Goal: Task Accomplishment & Management: Manage account settings

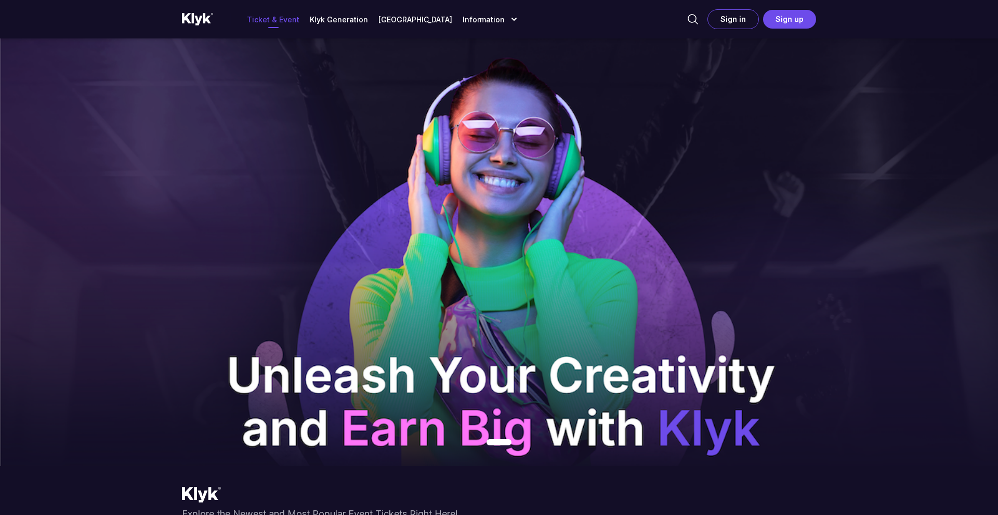
click at [794, 24] on button "Sign up" at bounding box center [789, 19] width 53 height 19
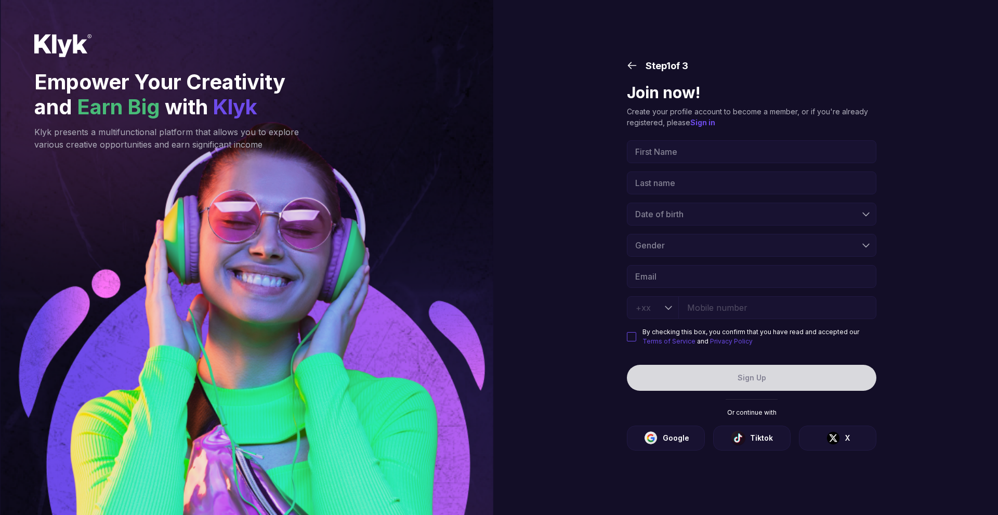
click at [716, 163] on div "First Name Last name Date of birth Gender Email By checking this box, you confi…" at bounding box center [751, 243] width 249 height 206
click at [716, 153] on input "First Name" at bounding box center [751, 151] width 249 height 23
click at [581, 173] on div "Step 1 of 3 Join now! Create your profile account to become a member, or if you…" at bounding box center [752, 257] width 492 height 515
click at [675, 155] on input "First Name" at bounding box center [751, 151] width 249 height 23
click at [608, 186] on div "Step 1 of 3 Join now! Create your profile account to become a member, or if you…" at bounding box center [752, 257] width 492 height 515
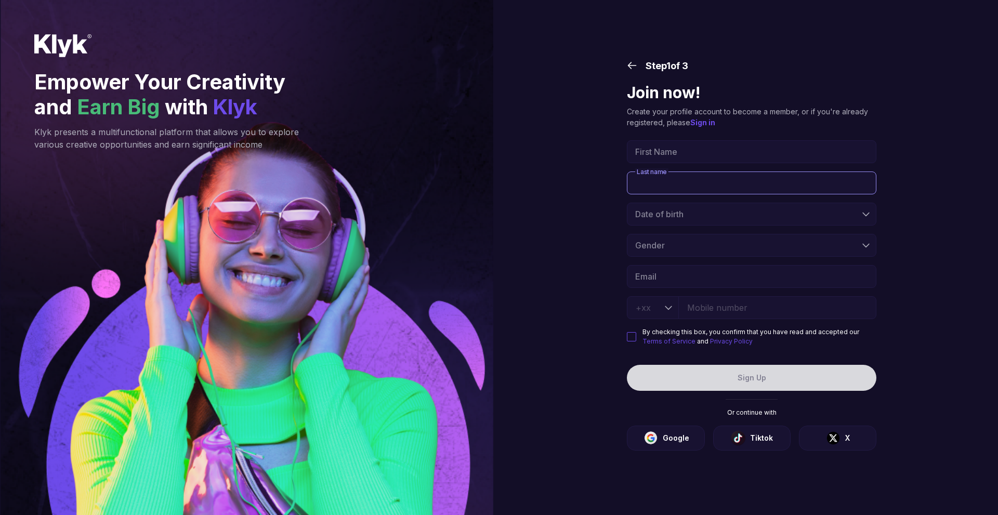
click at [663, 177] on input "Last name" at bounding box center [751, 183] width 249 height 23
click at [586, 216] on div "Step 1 of 3 Join now! Create your profile account to become a member, or if you…" at bounding box center [752, 257] width 492 height 515
click at [684, 157] on input "First Name" at bounding box center [751, 151] width 249 height 23
click at [571, 174] on div "Step 1 of 3 Join now! Create your profile account to become a member, or if you…" at bounding box center [752, 257] width 492 height 515
click at [668, 147] on input "First Name" at bounding box center [751, 151] width 249 height 23
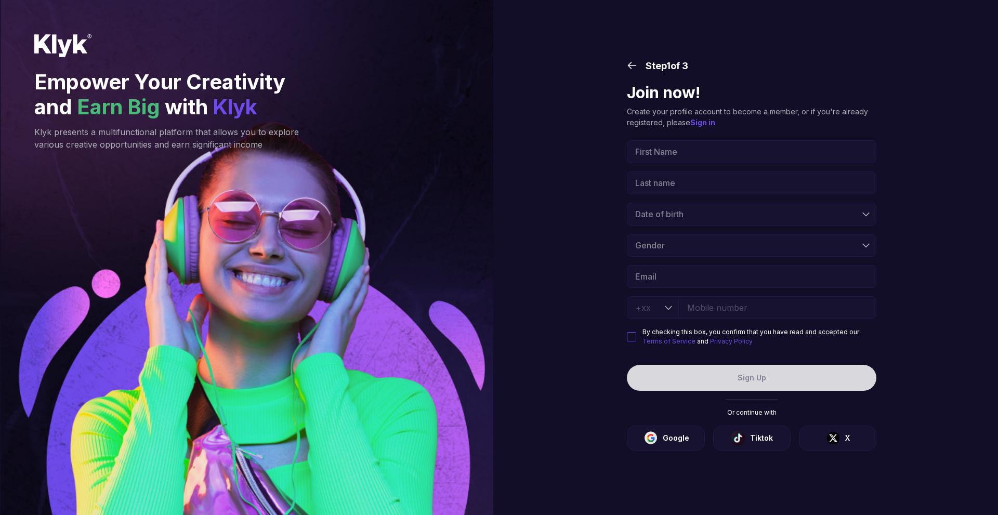
click at [584, 175] on div "Step 1 of 3 Join now! Create your profile account to become a member, or if you…" at bounding box center [752, 257] width 492 height 515
click at [661, 152] on input "First Name" at bounding box center [751, 151] width 249 height 23
click at [551, 207] on div "Step 1 of 3 Join now! Create your profile account to become a member, or if you…" at bounding box center [752, 257] width 492 height 515
click at [710, 306] on input "tel" at bounding box center [777, 307] width 198 height 23
click at [664, 307] on div at bounding box center [653, 307] width 52 height 23
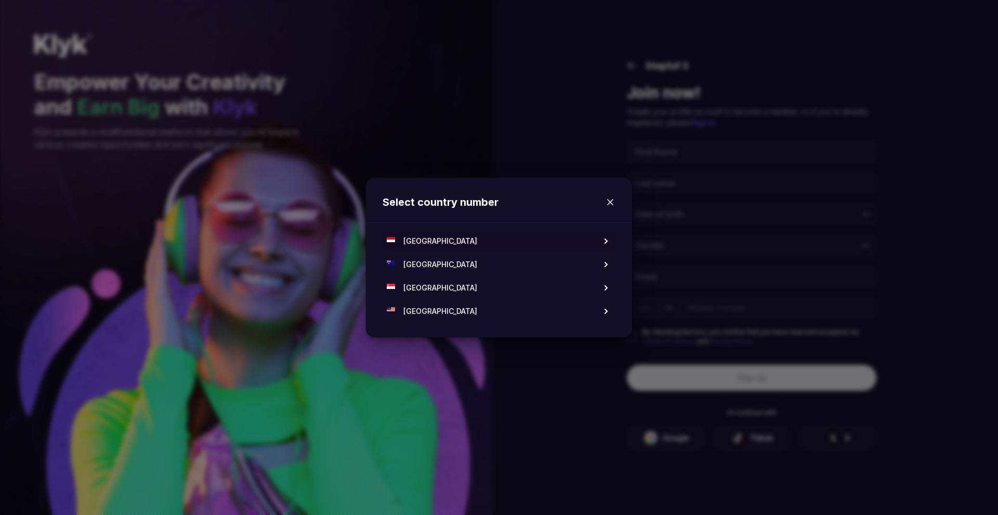
click at [532, 245] on button "[GEOGRAPHIC_DATA]" at bounding box center [499, 240] width 233 height 19
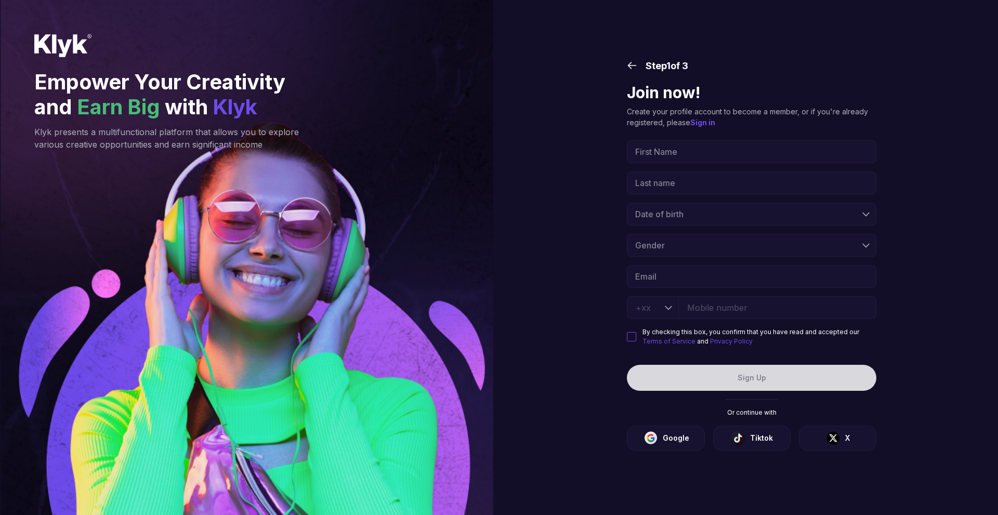
type input "+62"
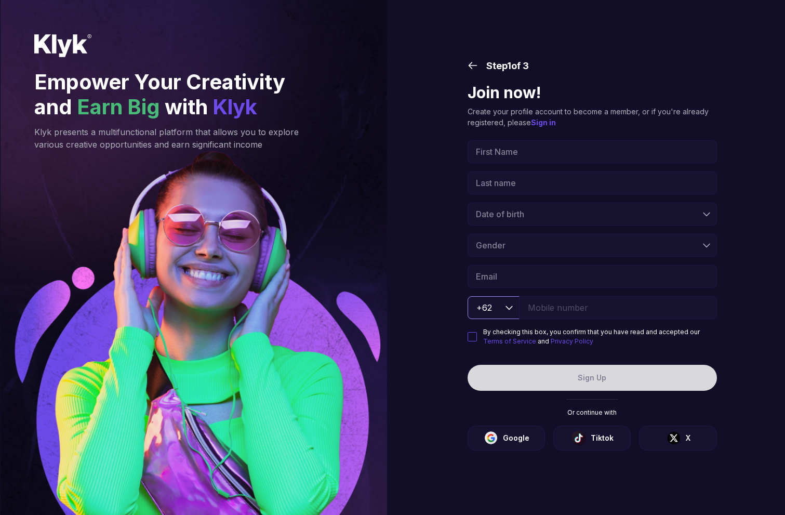
click at [475, 60] on div "Step 1 of 3" at bounding box center [592, 65] width 249 height 35
click at [473, 62] on icon "button" at bounding box center [473, 65] width 10 height 10
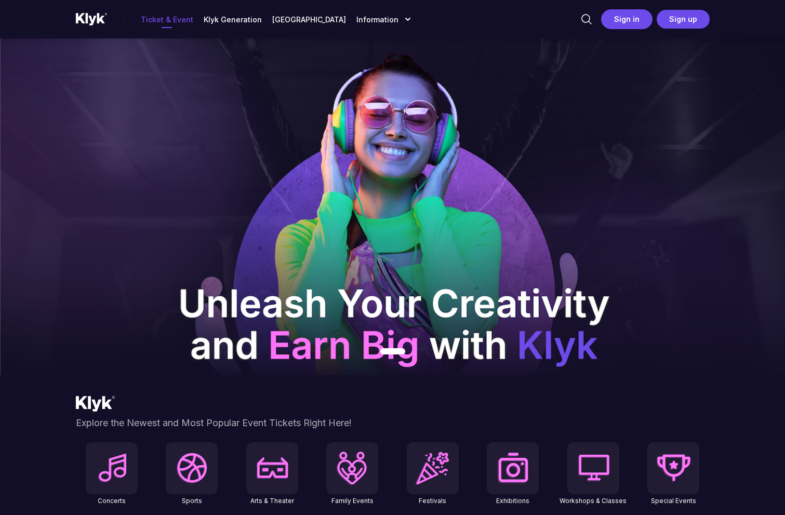
click at [629, 13] on button "Sign in" at bounding box center [626, 19] width 51 height 20
click at [695, 21] on button "Sign up" at bounding box center [683, 19] width 53 height 19
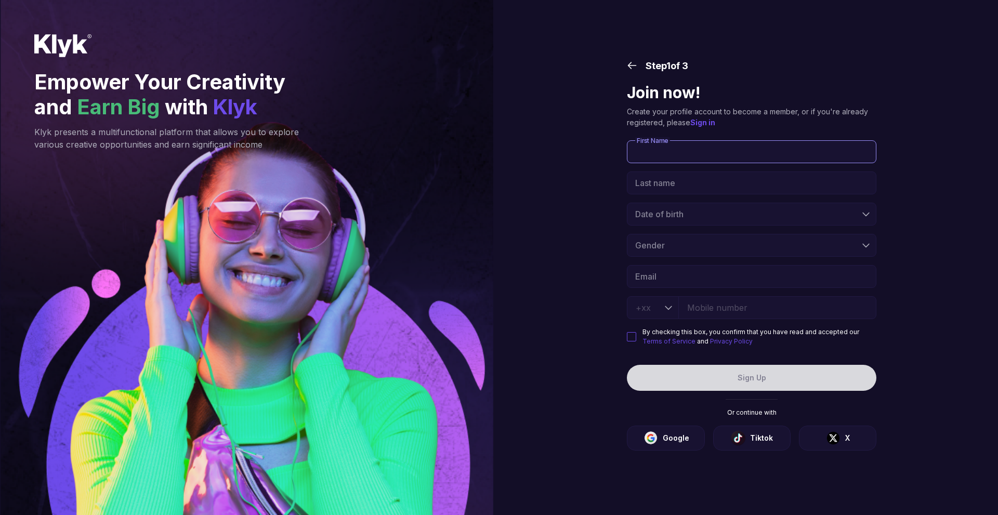
click at [721, 160] on input "First Name" at bounding box center [751, 151] width 249 height 23
click at [924, 174] on div "Step 1 of 3 Join now! Create your profile account to become a member, or if you…" at bounding box center [752, 257] width 492 height 515
click at [640, 64] on div "Step 1 of 3" at bounding box center [751, 65] width 249 height 35
click at [634, 66] on icon "button" at bounding box center [632, 65] width 10 height 10
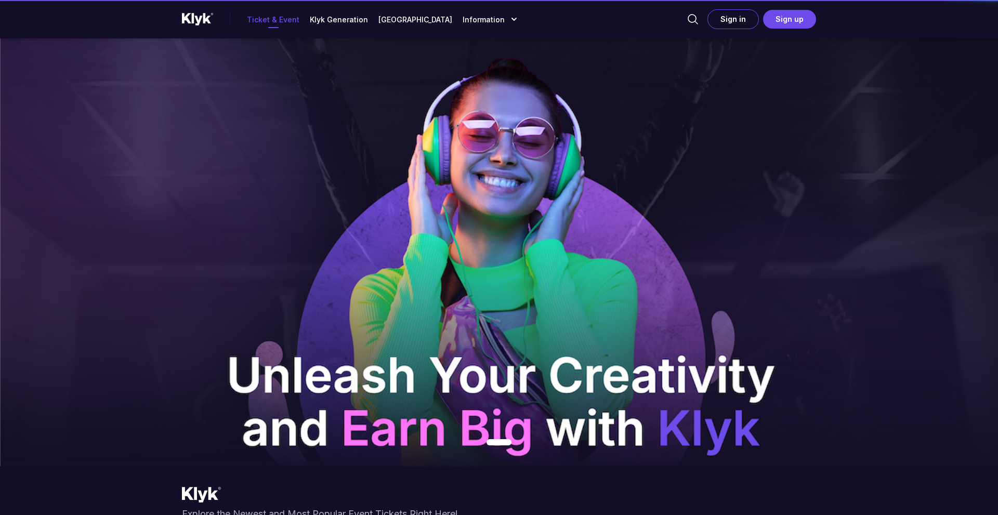
click at [705, 127] on img at bounding box center [499, 252] width 998 height 428
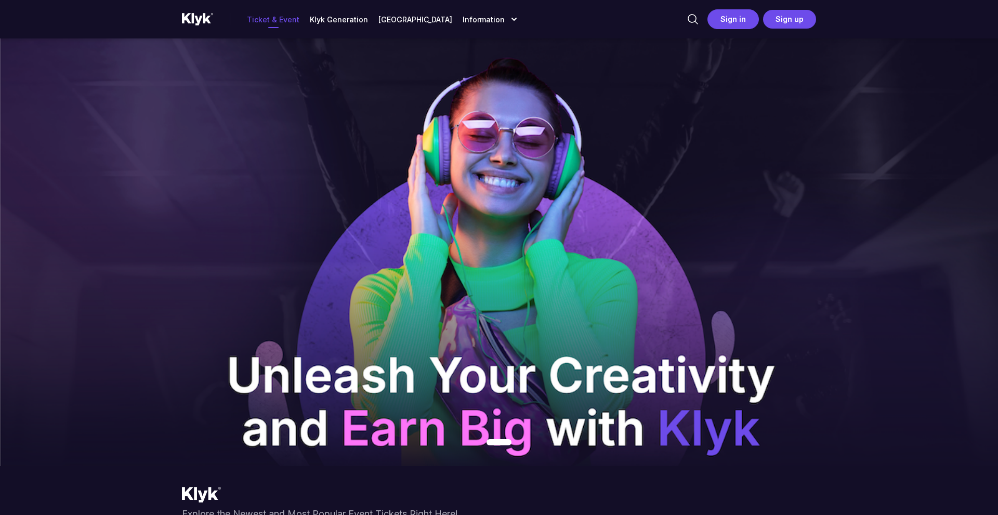
click at [730, 25] on button "Sign in" at bounding box center [732, 19] width 51 height 20
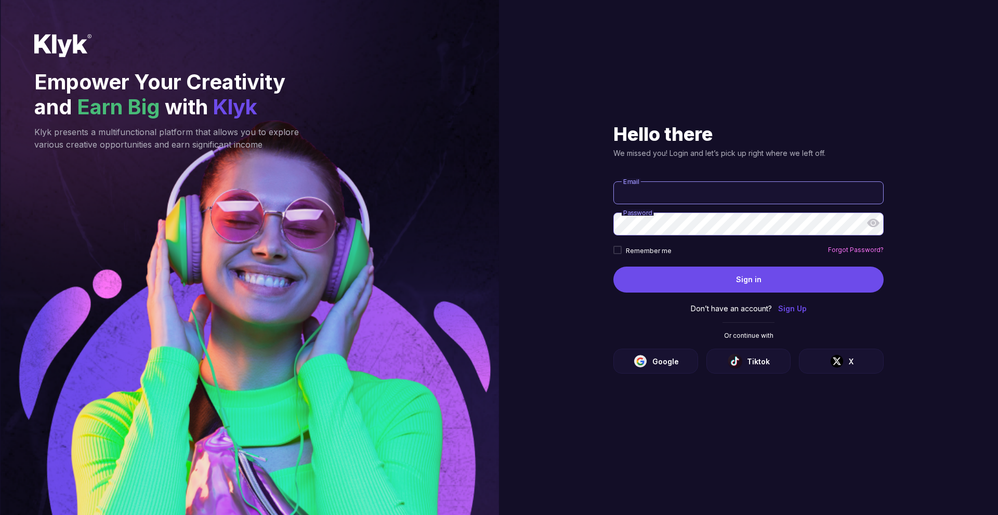
click at [666, 192] on input "Email" at bounding box center [748, 192] width 270 height 23
click at [518, 231] on div "Hello there We missed you! Login and let’s pick up right where we left off. Ema…" at bounding box center [748, 257] width 499 height 515
click at [658, 201] on input "Email" at bounding box center [748, 192] width 270 height 23
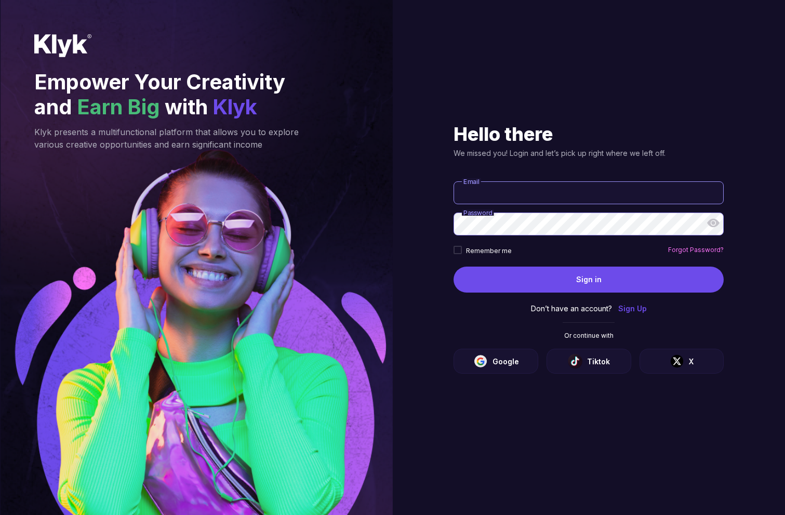
click at [503, 192] on input "Email" at bounding box center [589, 192] width 270 height 23
type input "dsdsa"
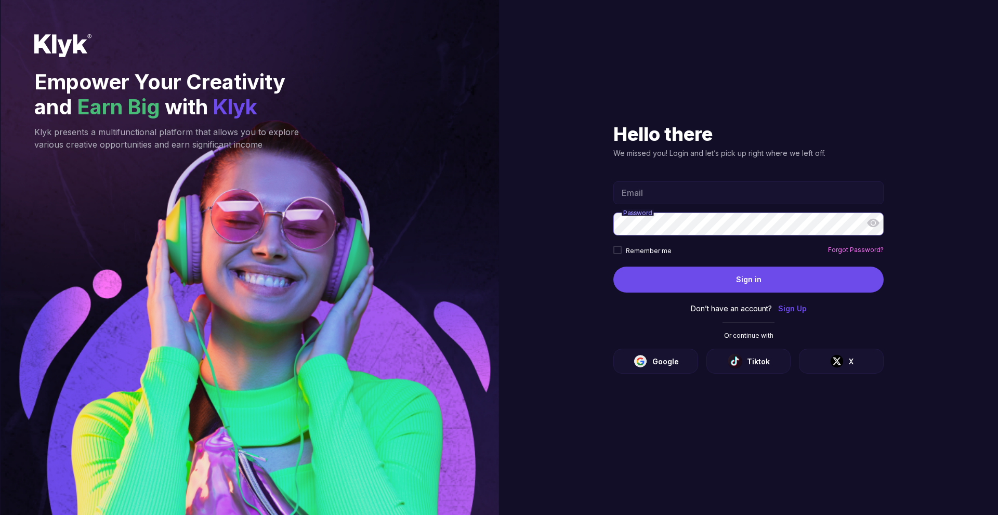
click at [758, 425] on section "Hello there We missed you! Login and let’s pick up right where we left off. Ema…" at bounding box center [748, 257] width 312 height 515
